Goal: Task Accomplishment & Management: Manage account settings

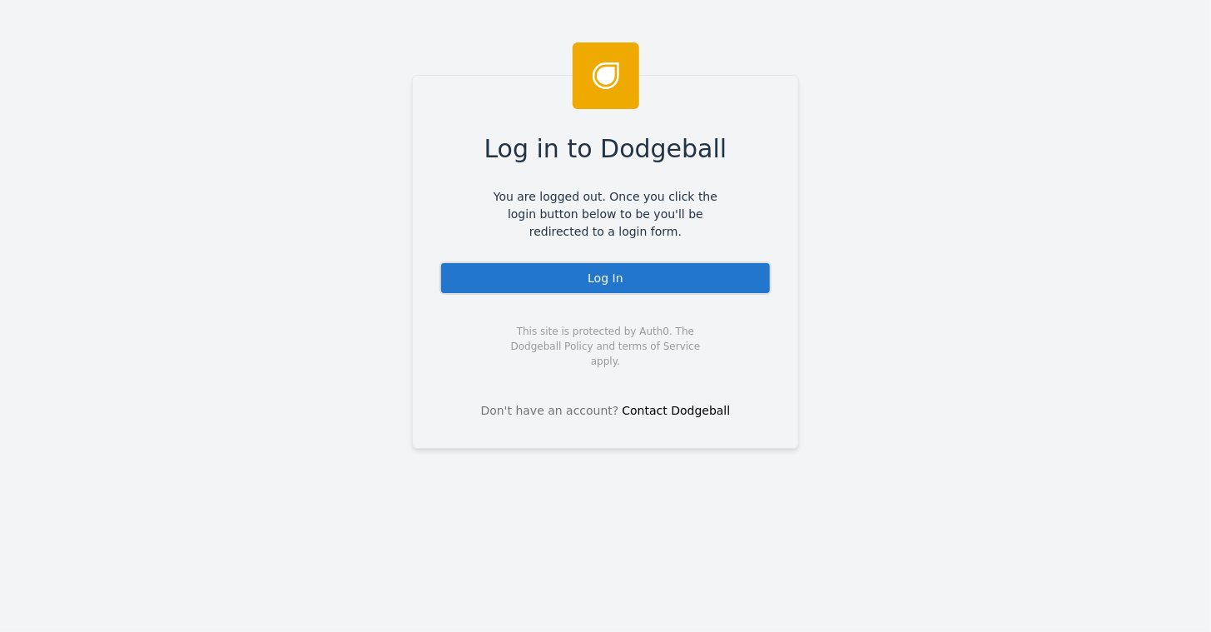
click at [591, 278] on div "Log In" at bounding box center [606, 277] width 332 height 33
click at [598, 276] on div "Log In" at bounding box center [606, 277] width 332 height 33
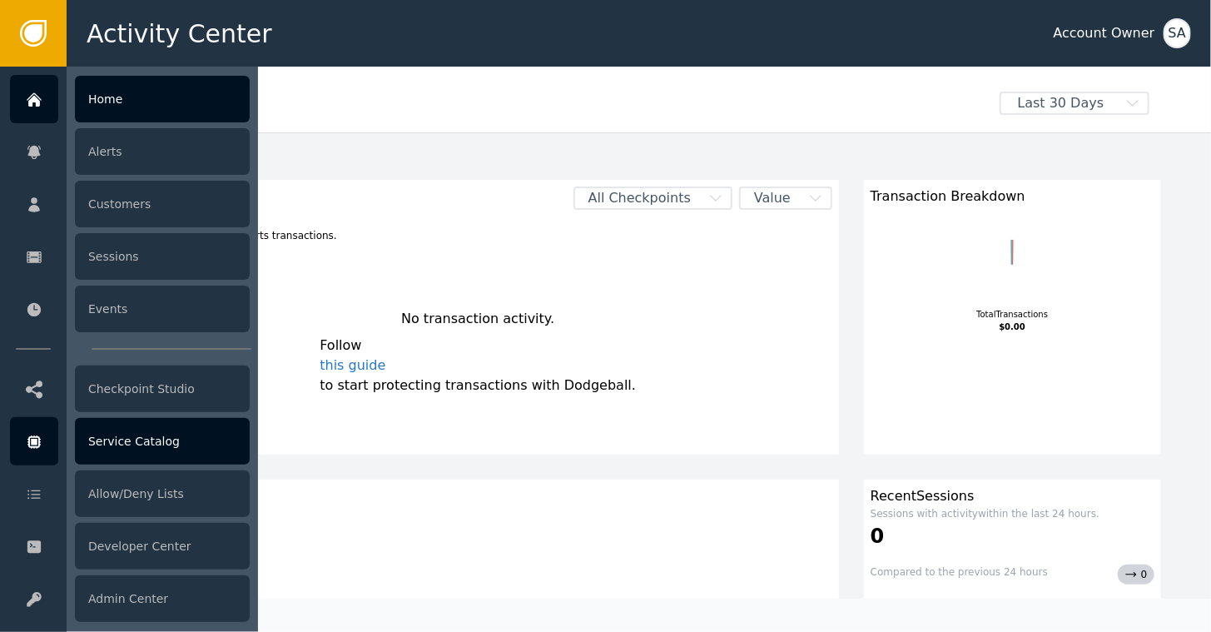
click at [125, 444] on div "Service Catalog" at bounding box center [162, 441] width 175 height 47
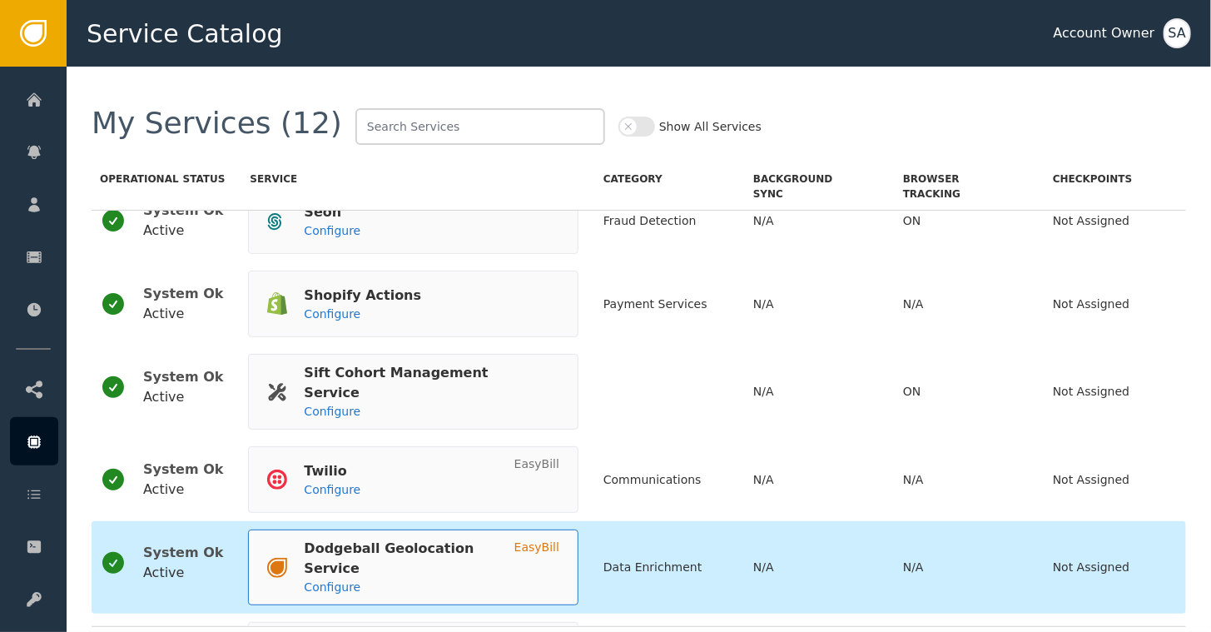
scroll to position [595, 0]
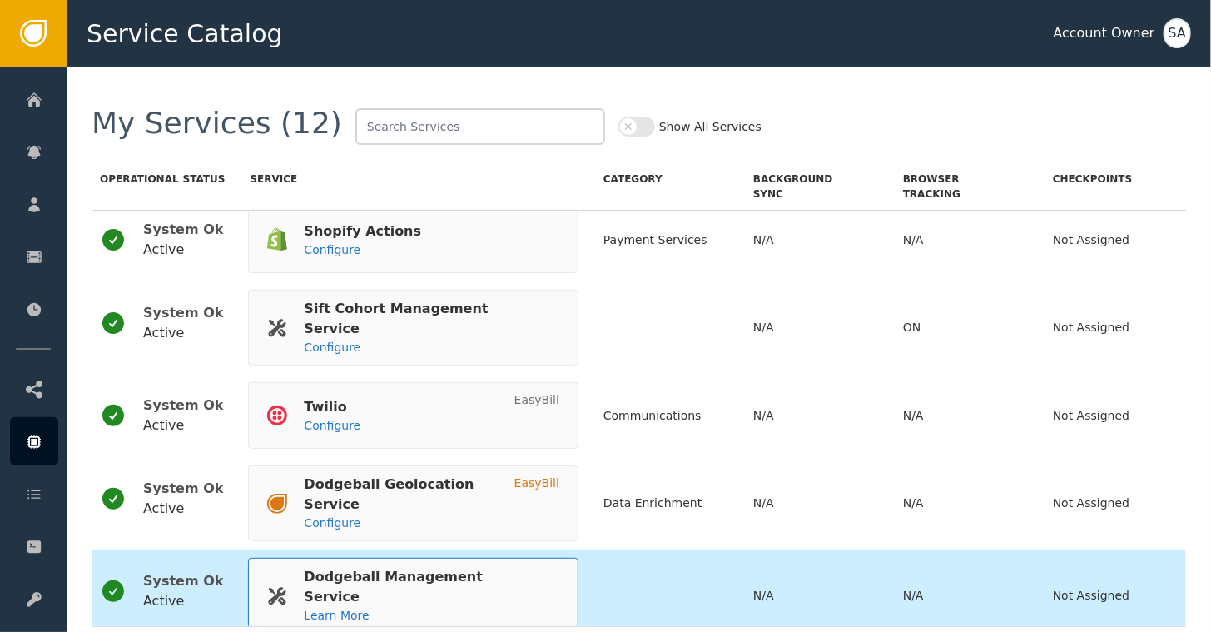
click at [344, 567] on div "Dodgeball Management Service" at bounding box center [423, 587] width 239 height 40
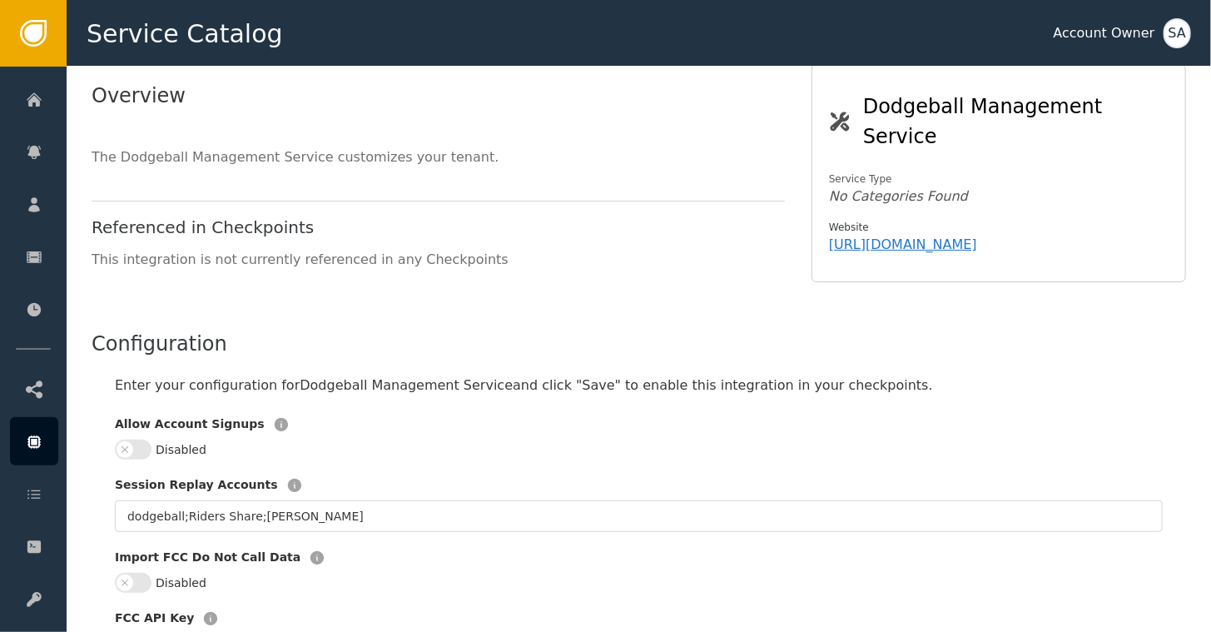
scroll to position [250, 0]
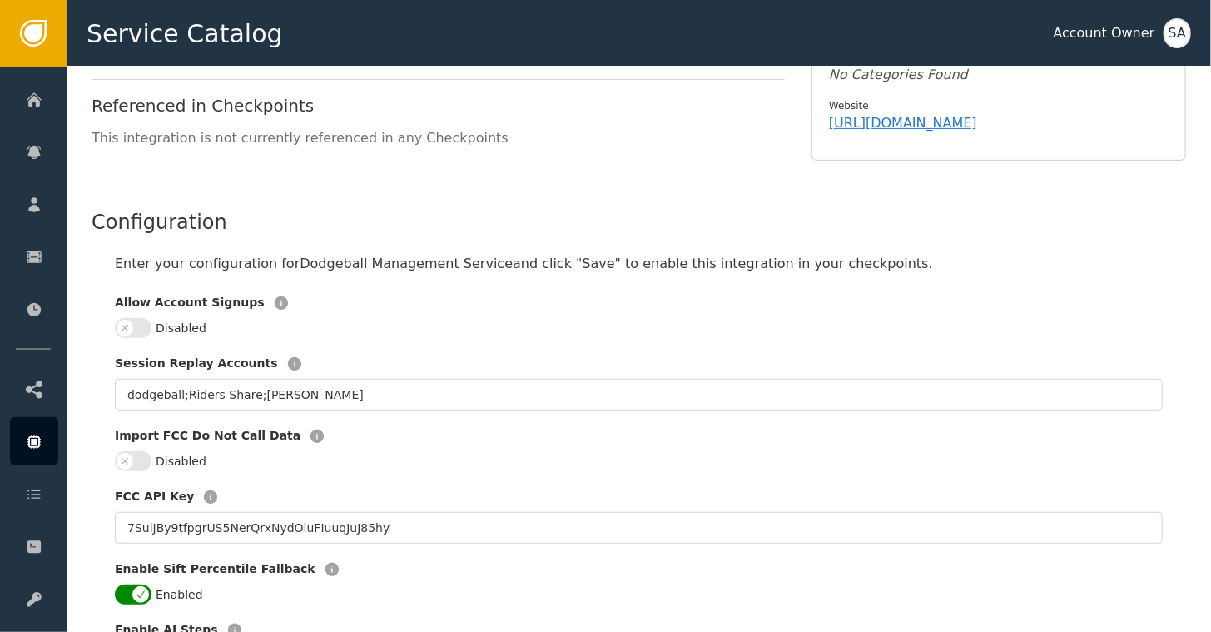
click at [143, 318] on button "Disabled" at bounding box center [133, 328] width 37 height 20
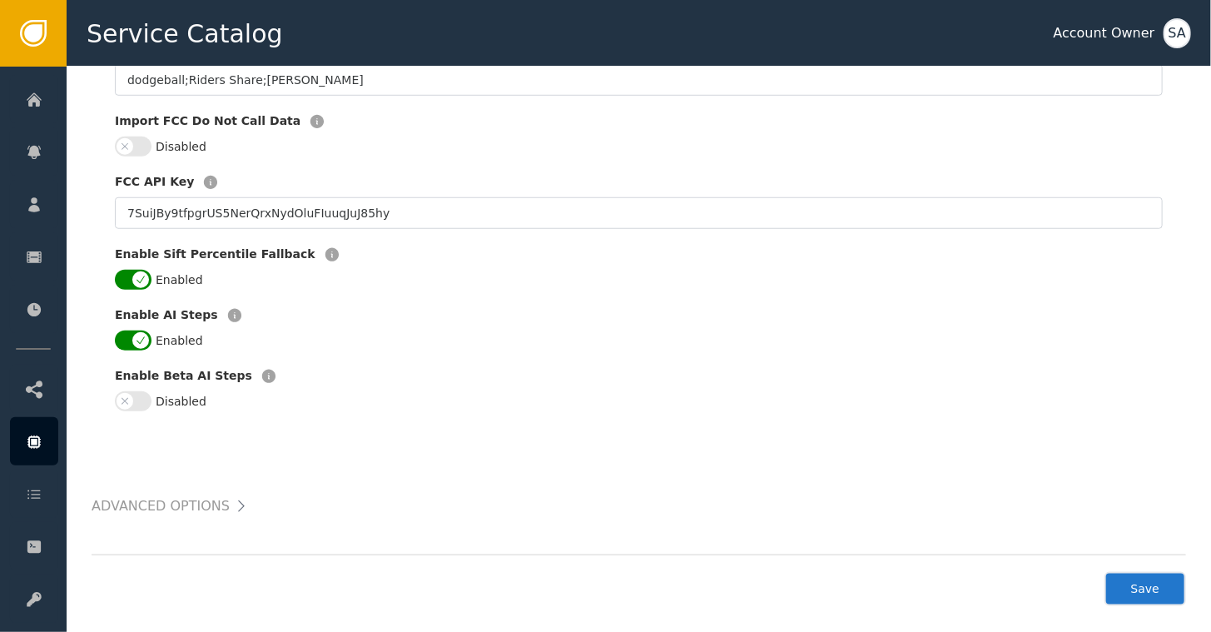
scroll to position [565, 0]
click at [1148, 578] on button "Save" at bounding box center [1146, 588] width 82 height 34
click at [1176, 34] on div "SA" at bounding box center [1177, 33] width 27 height 30
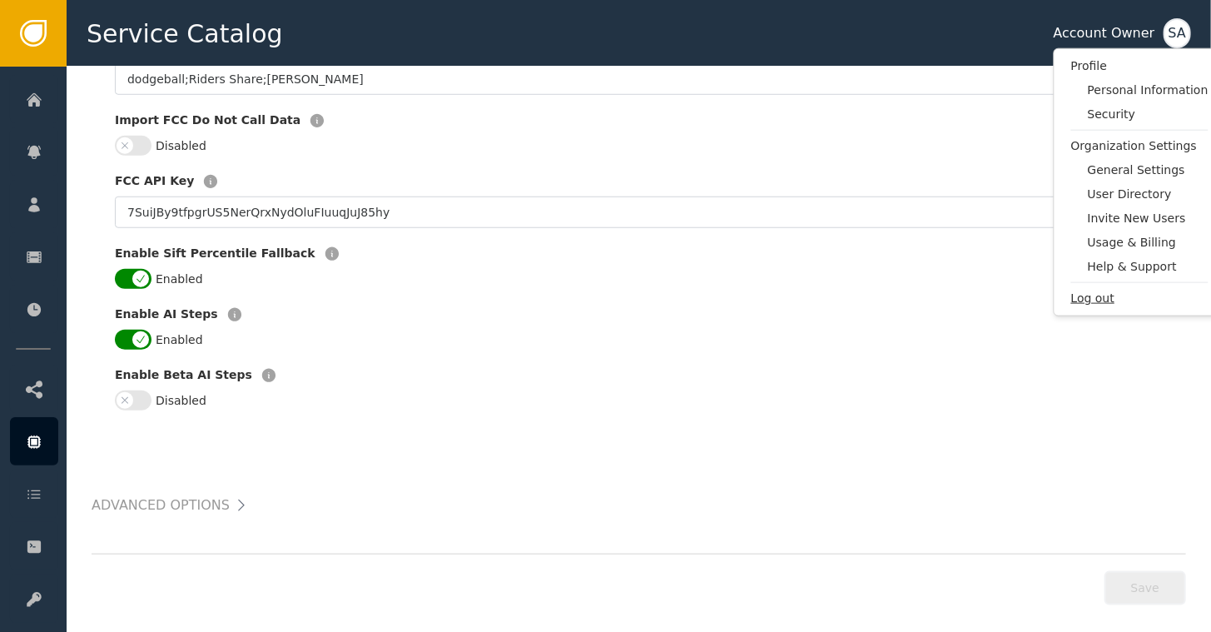
click at [1088, 291] on span "Log out" at bounding box center [1139, 298] width 137 height 17
